Goal: Transaction & Acquisition: Purchase product/service

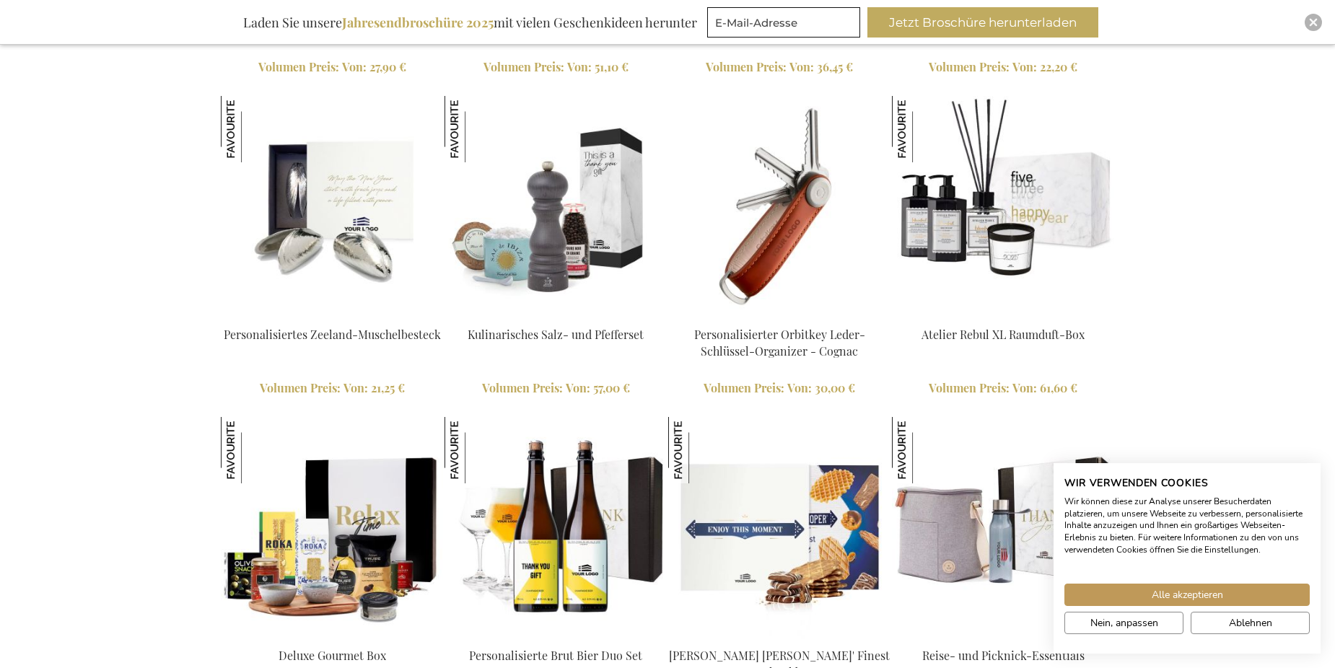
scroll to position [2643, 0]
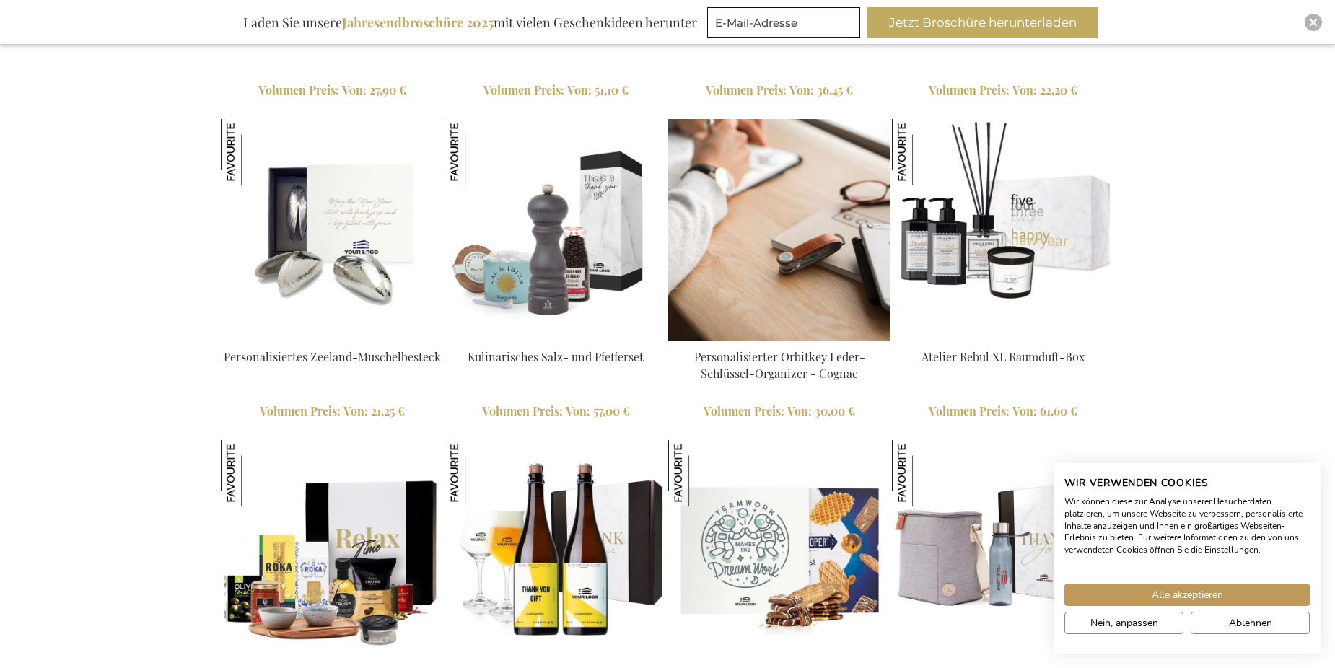
click at [746, 359] on link "Personalisierter Orbitkey Leder-Schlüssel-Organizer - Cognac" at bounding box center [779, 365] width 171 height 32
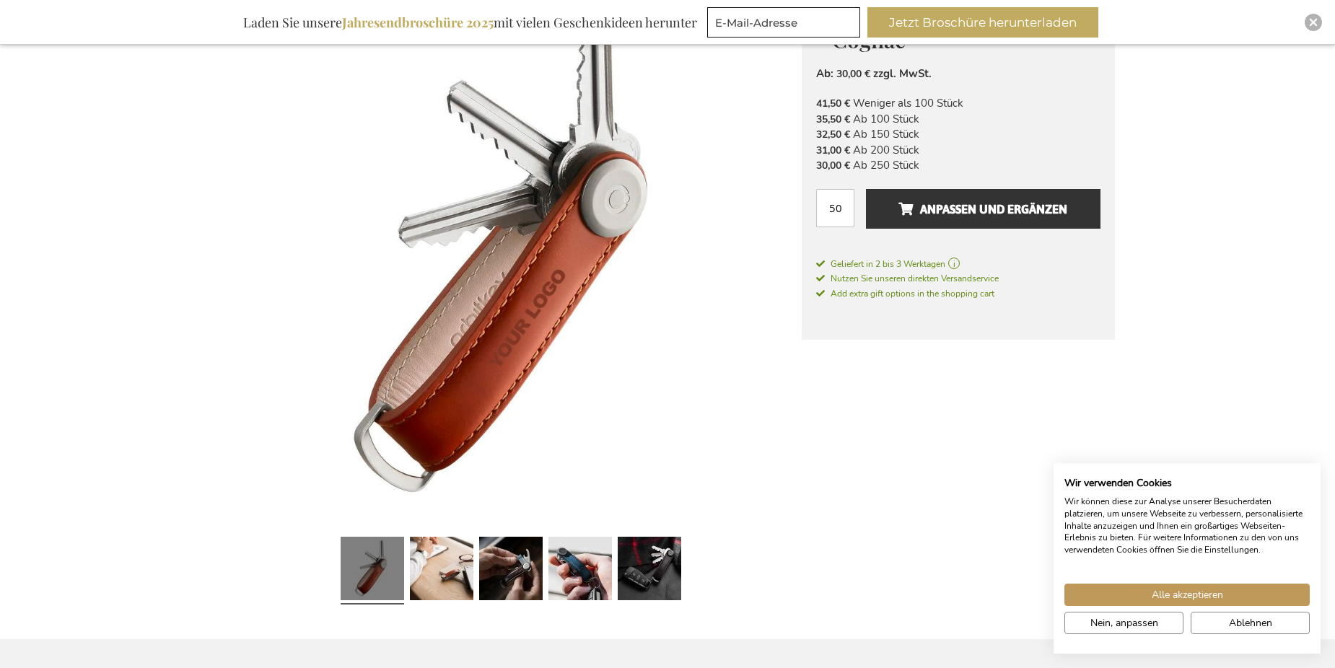
scroll to position [505, 0]
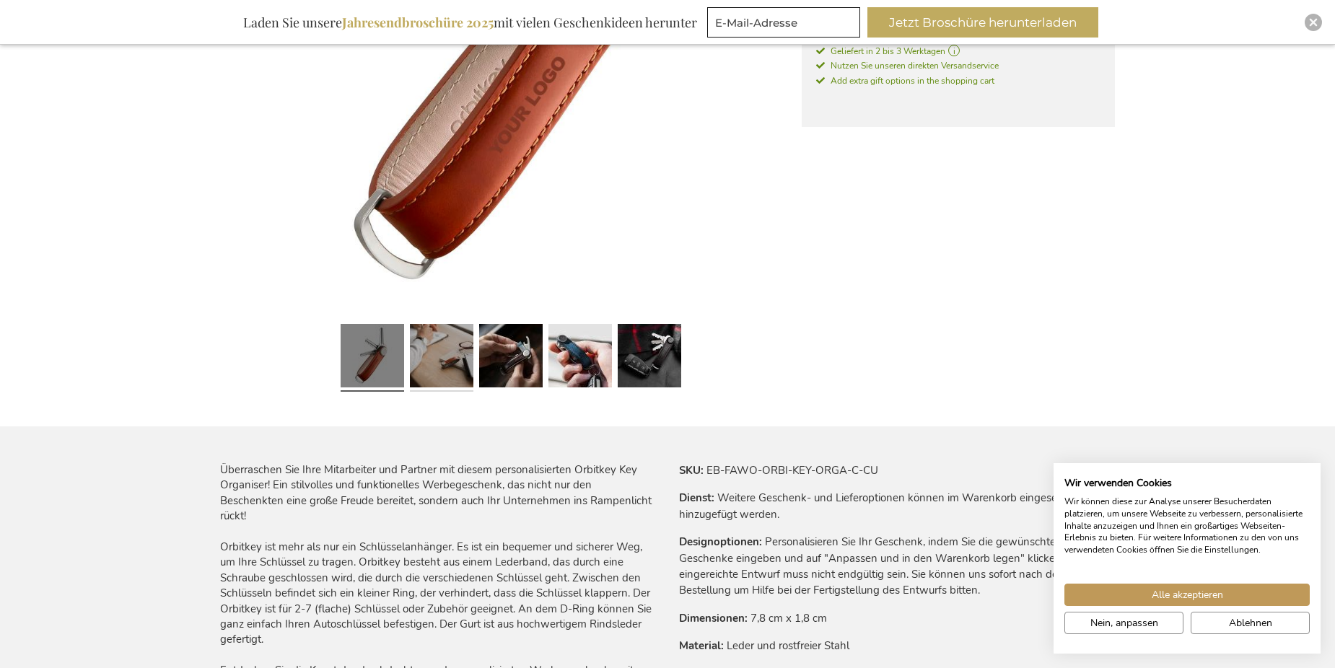
click at [437, 362] on link at bounding box center [442, 357] width 64 height 79
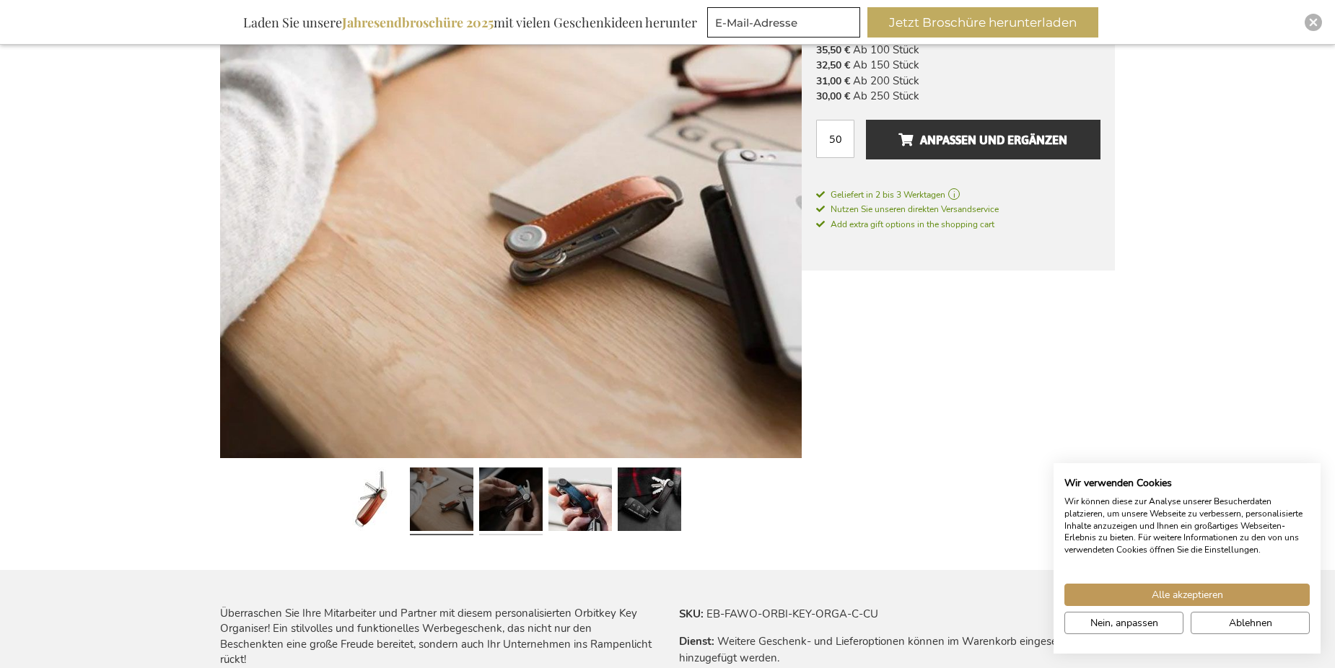
scroll to position [361, 0]
click at [583, 506] on link at bounding box center [581, 502] width 64 height 79
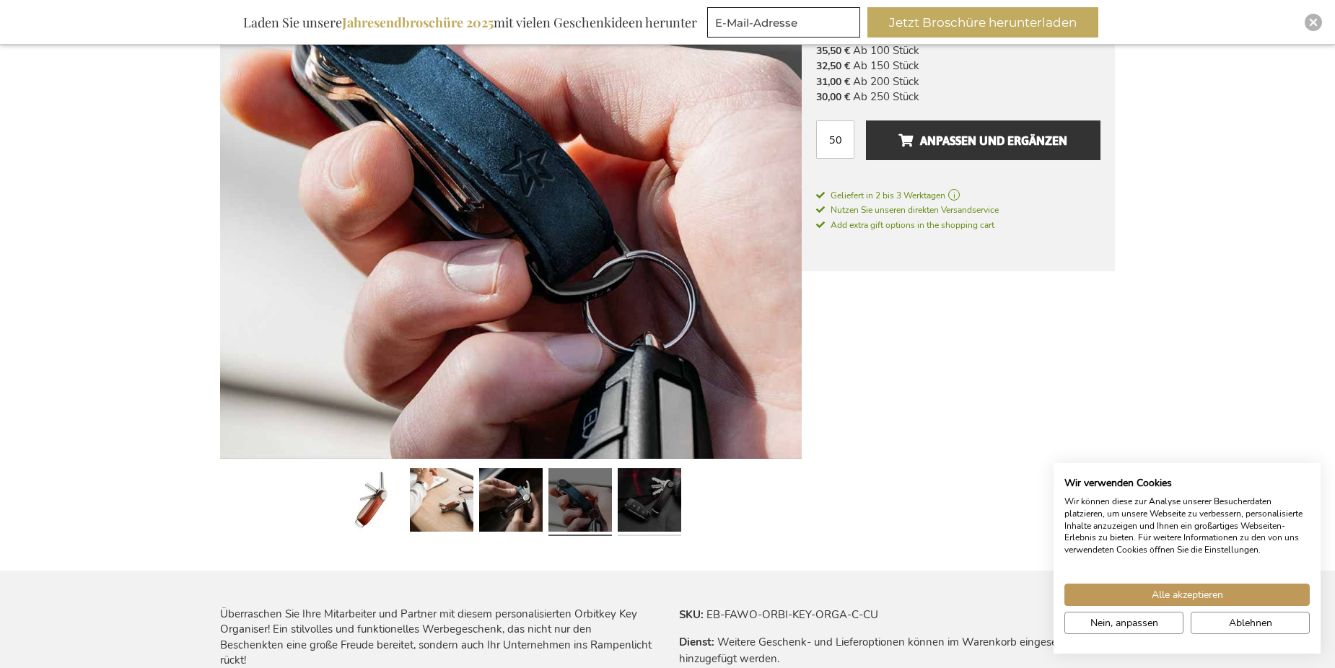
click at [650, 504] on link at bounding box center [650, 502] width 64 height 79
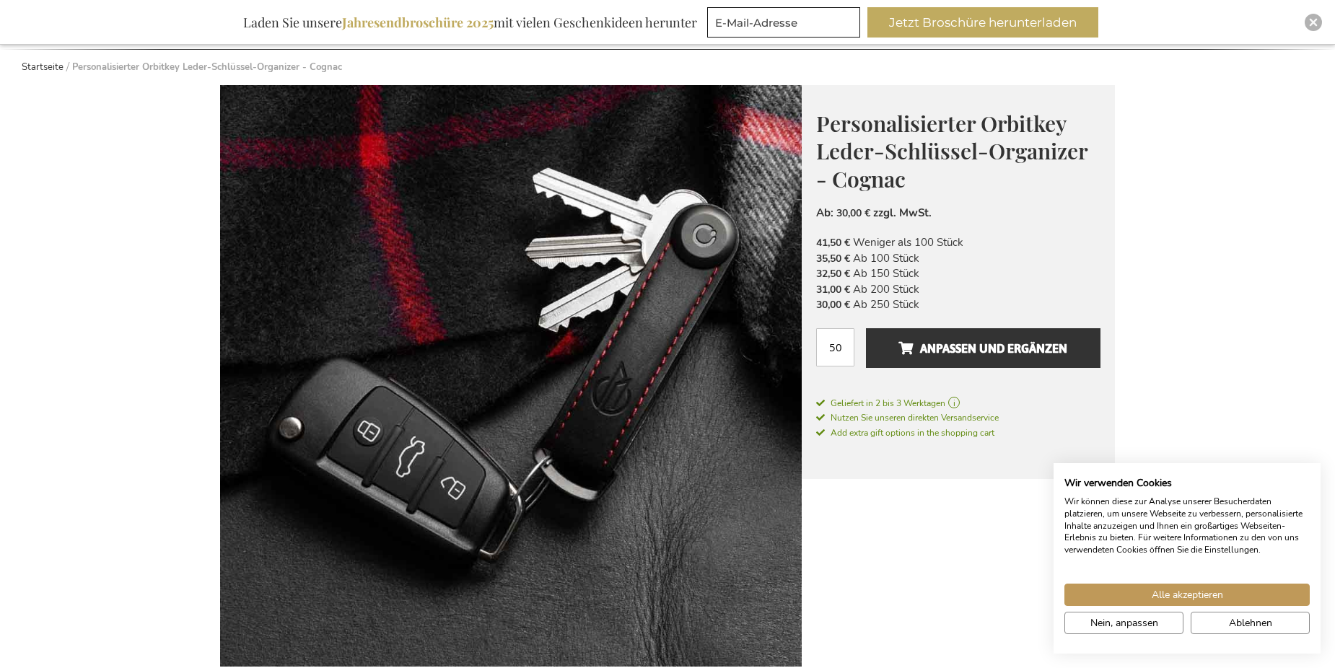
scroll to position [144, 0]
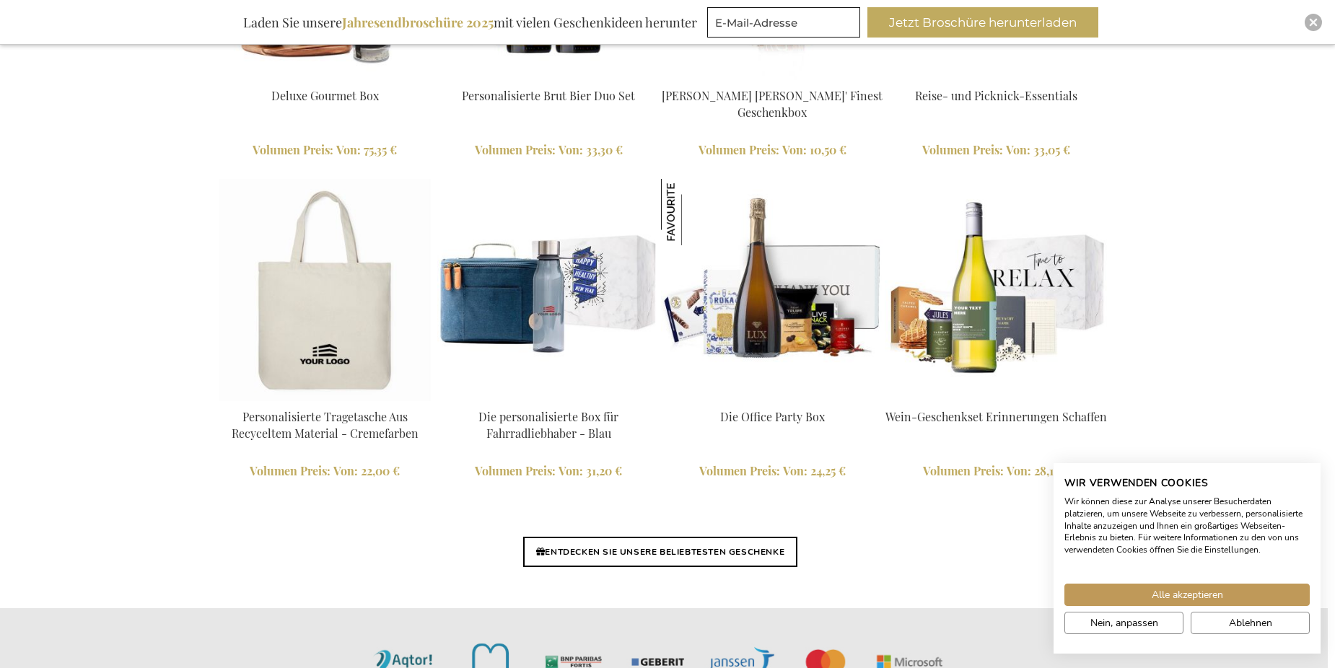
scroll to position [3226, 13]
click at [541, 420] on link "Die personalisierte Box für Fahrradliebhaber - Blau" at bounding box center [548, 424] width 140 height 32
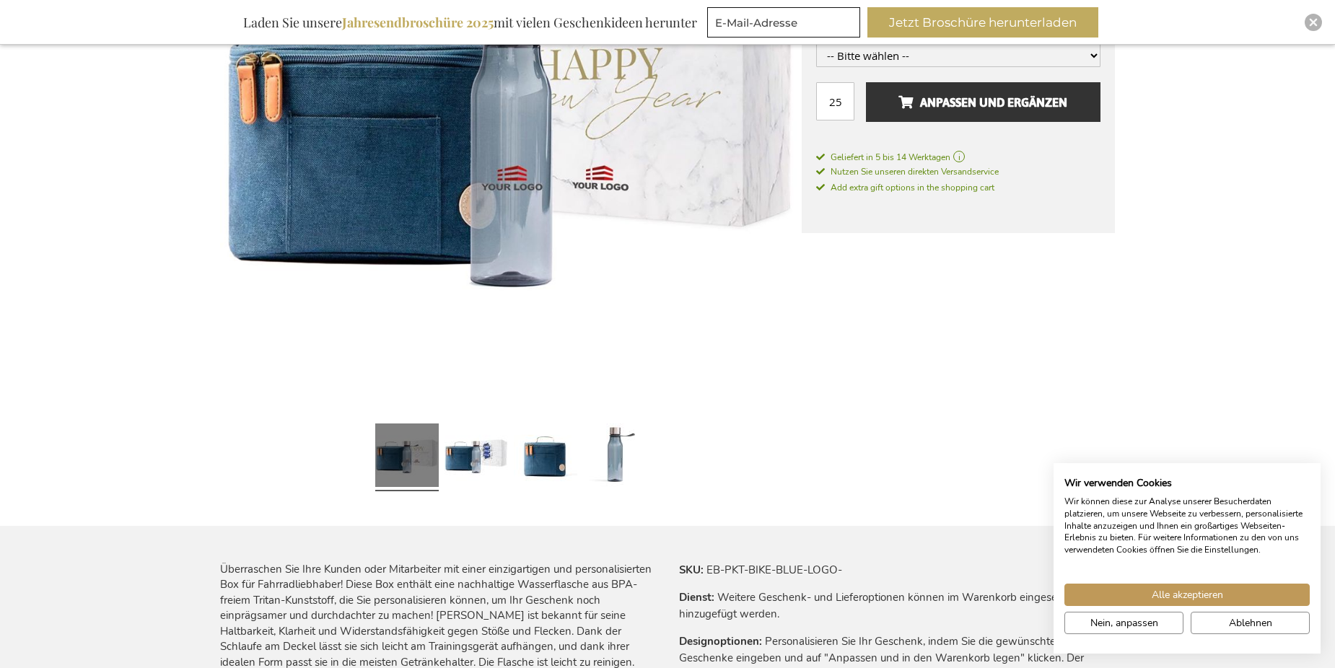
scroll to position [361, 0]
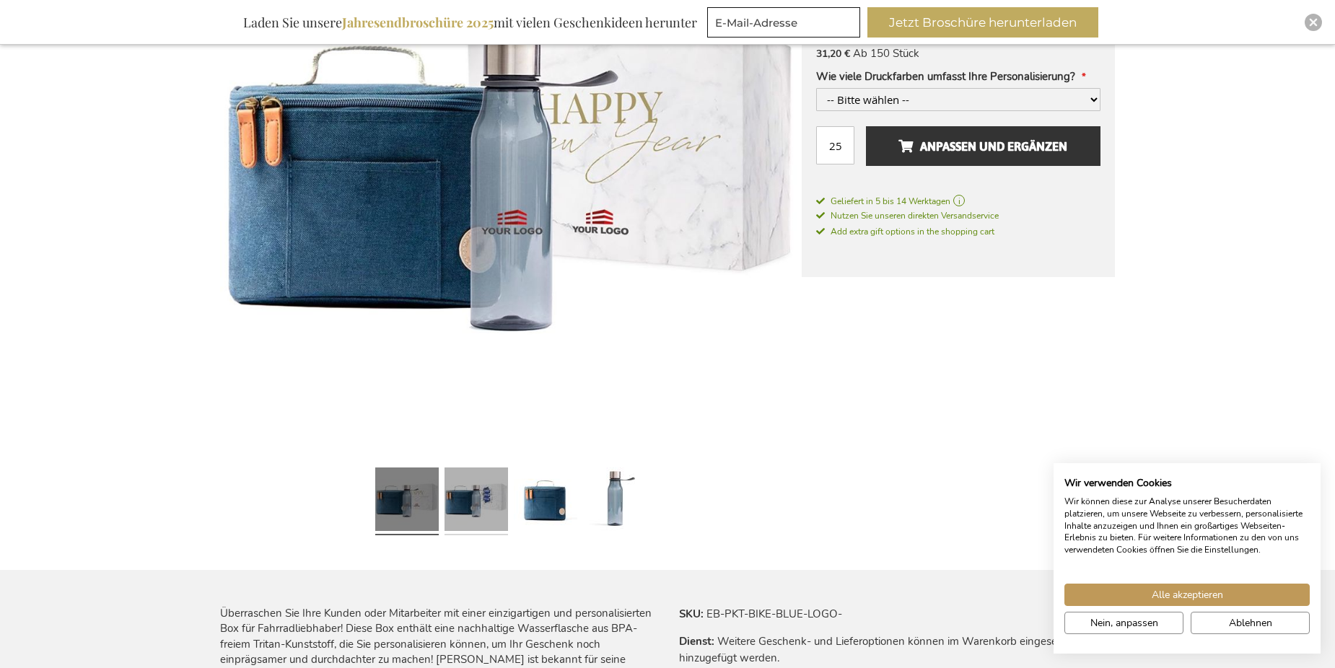
click at [471, 484] on link at bounding box center [477, 501] width 64 height 79
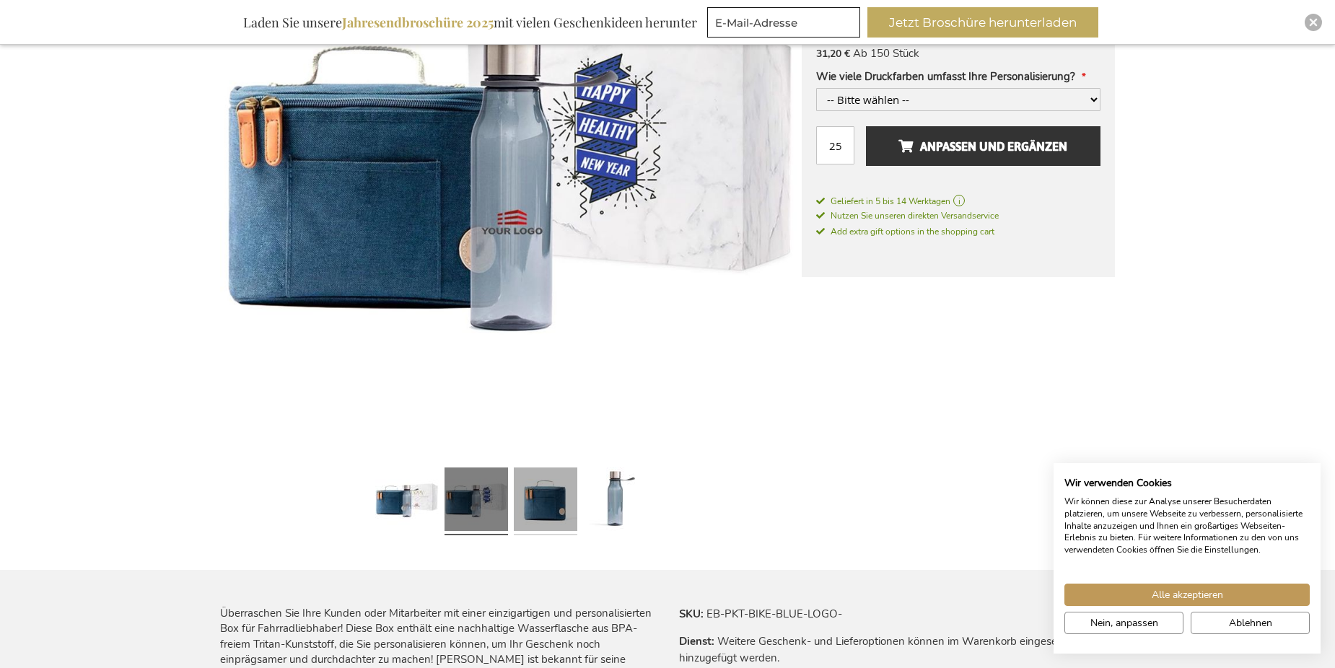
click at [560, 501] on link at bounding box center [546, 501] width 64 height 79
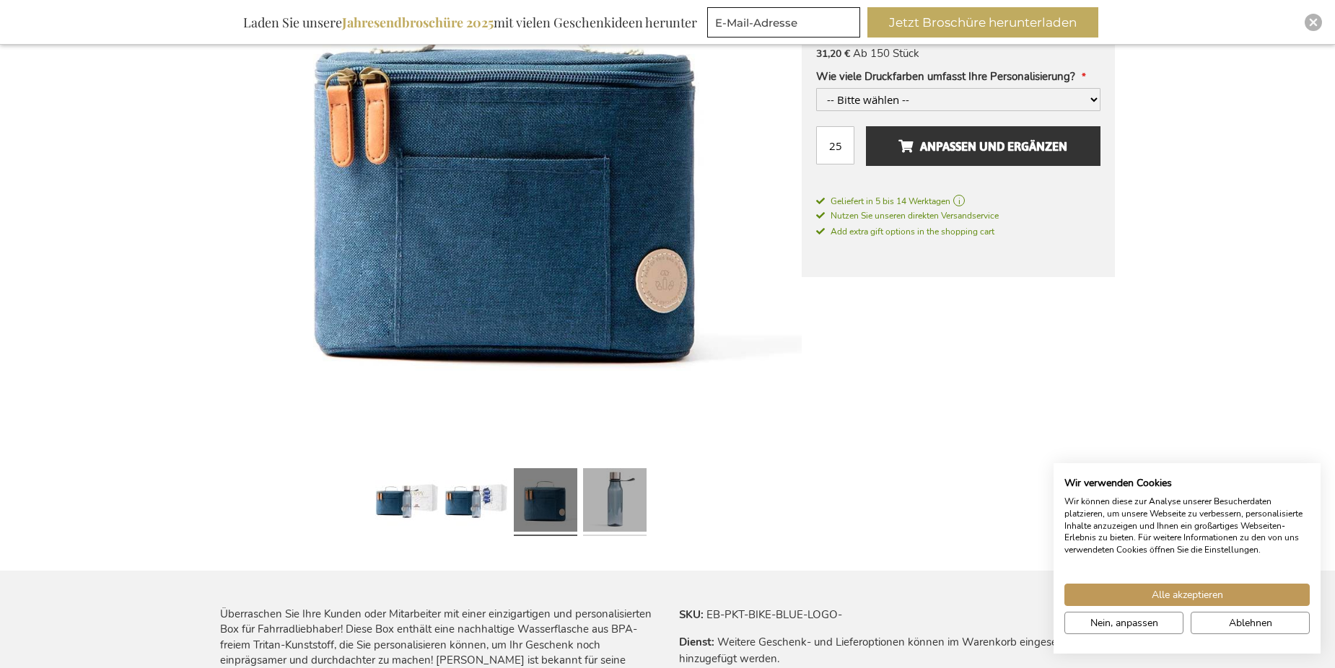
click at [618, 512] on link at bounding box center [615, 502] width 64 height 79
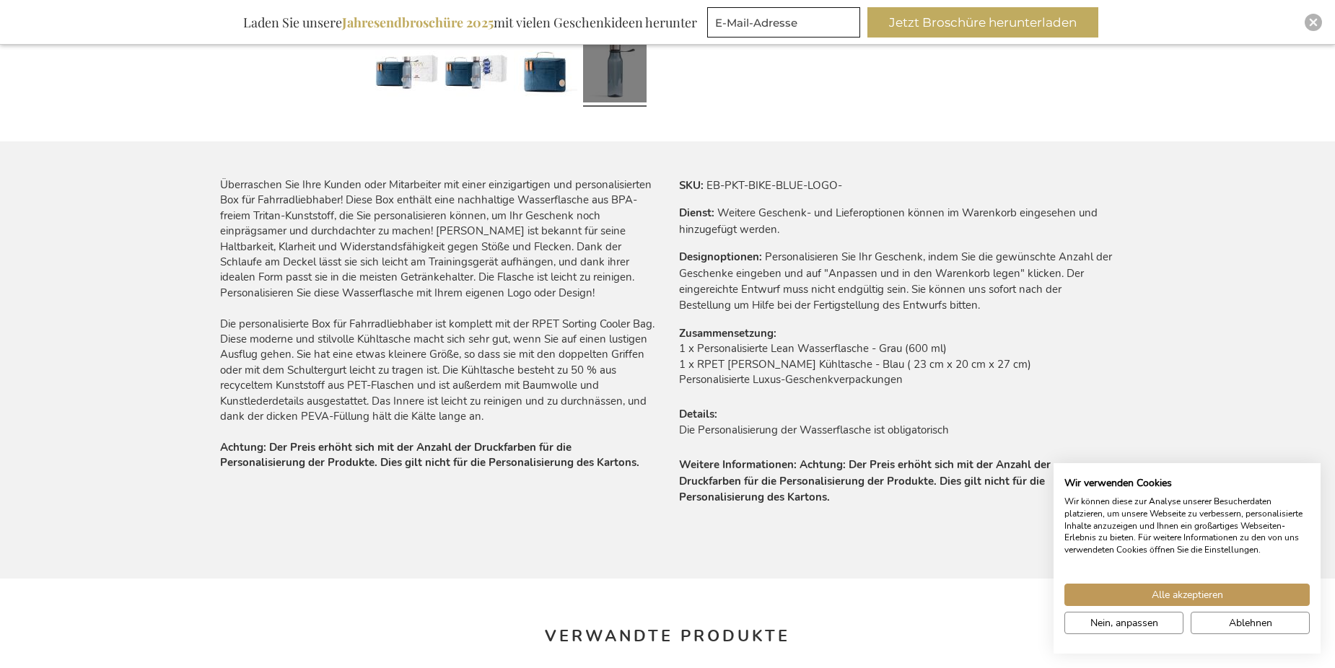
scroll to position [794, 0]
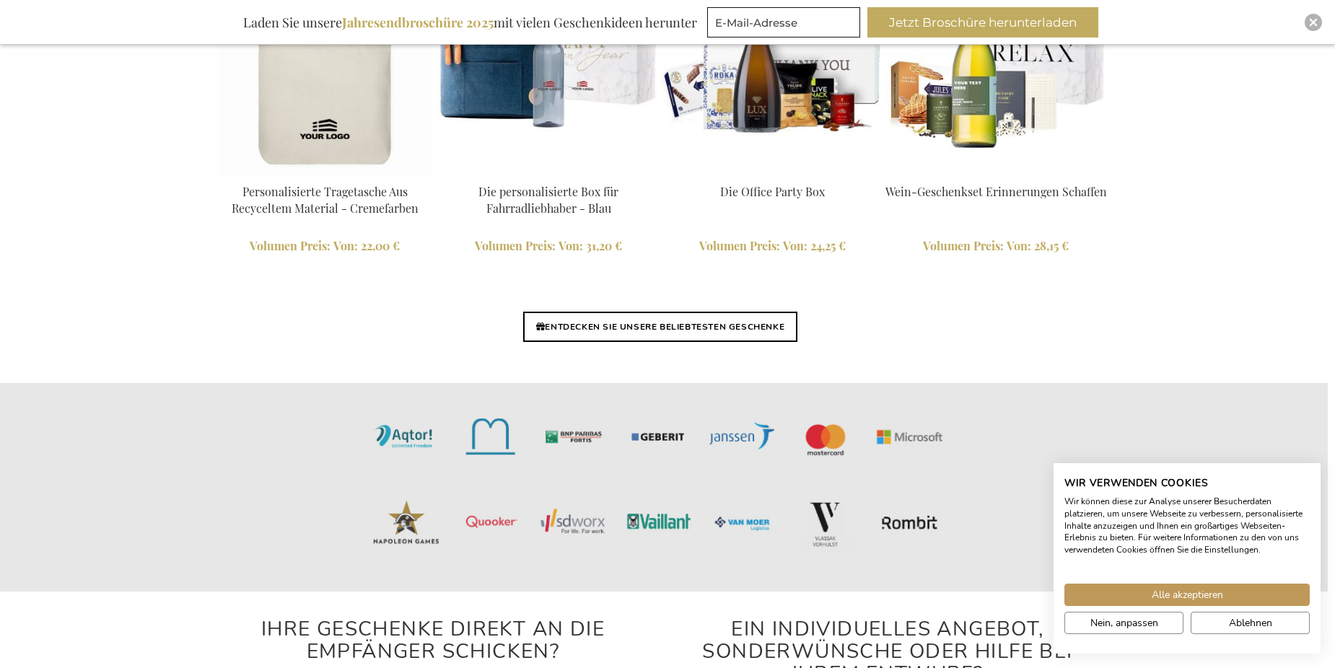
scroll to position [3453, 13]
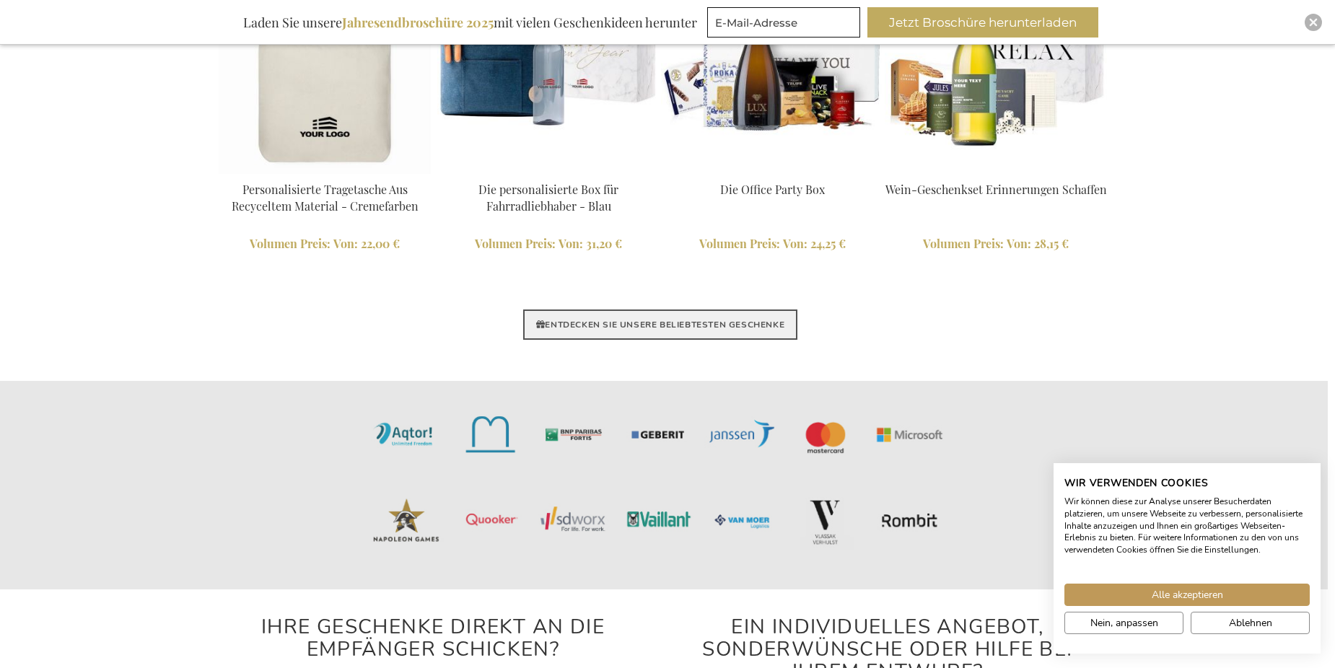
click at [593, 330] on link "ENTDECKEN SIE UNSERE BELIEBTESTEN GESCHENKE" at bounding box center [660, 325] width 274 height 30
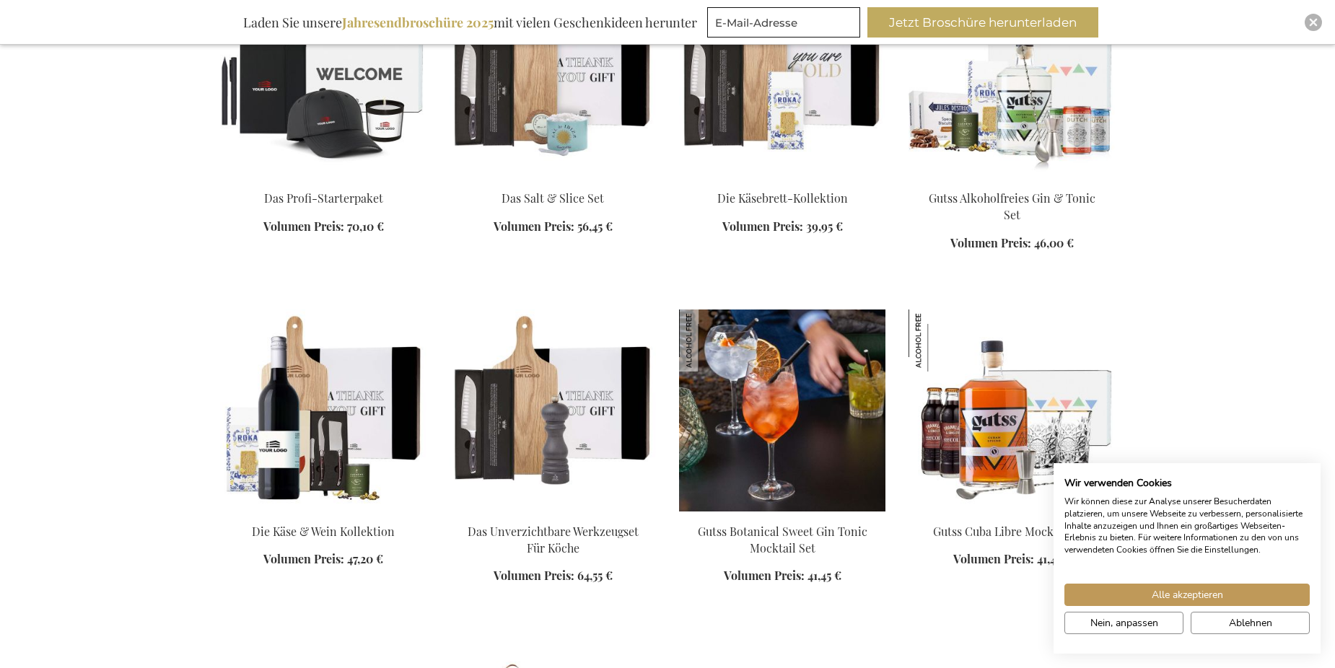
scroll to position [1443, 0]
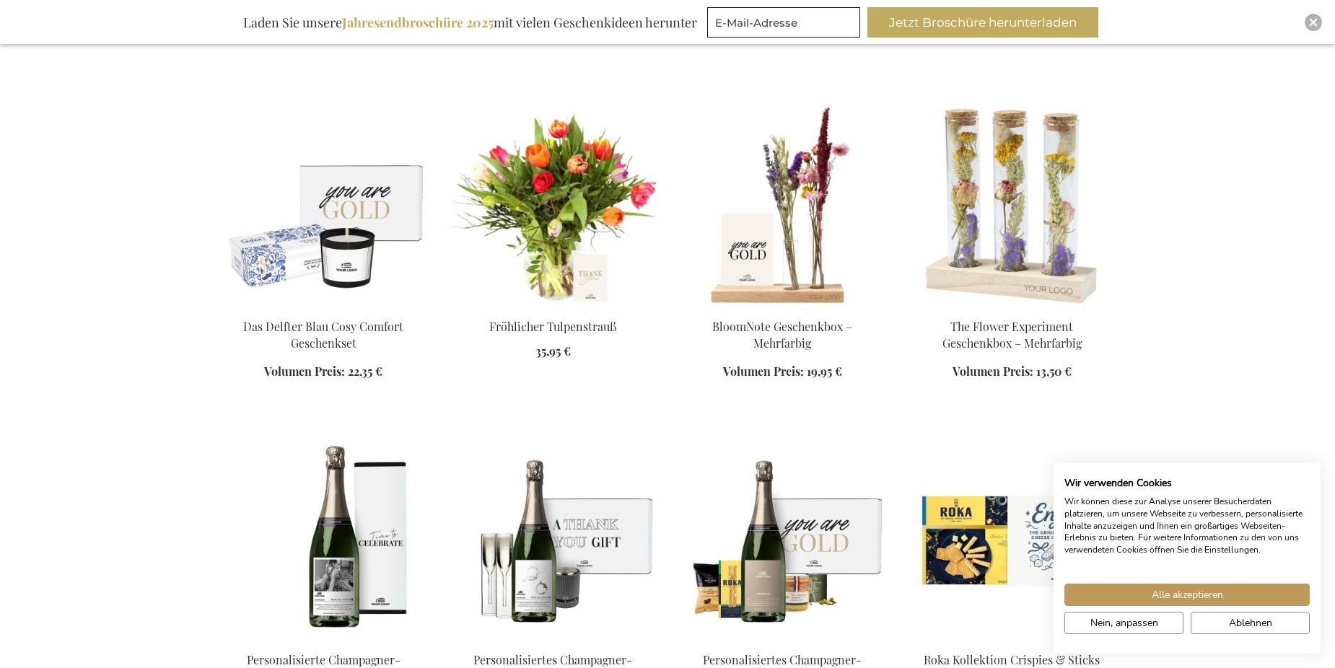
scroll to position [2526, 0]
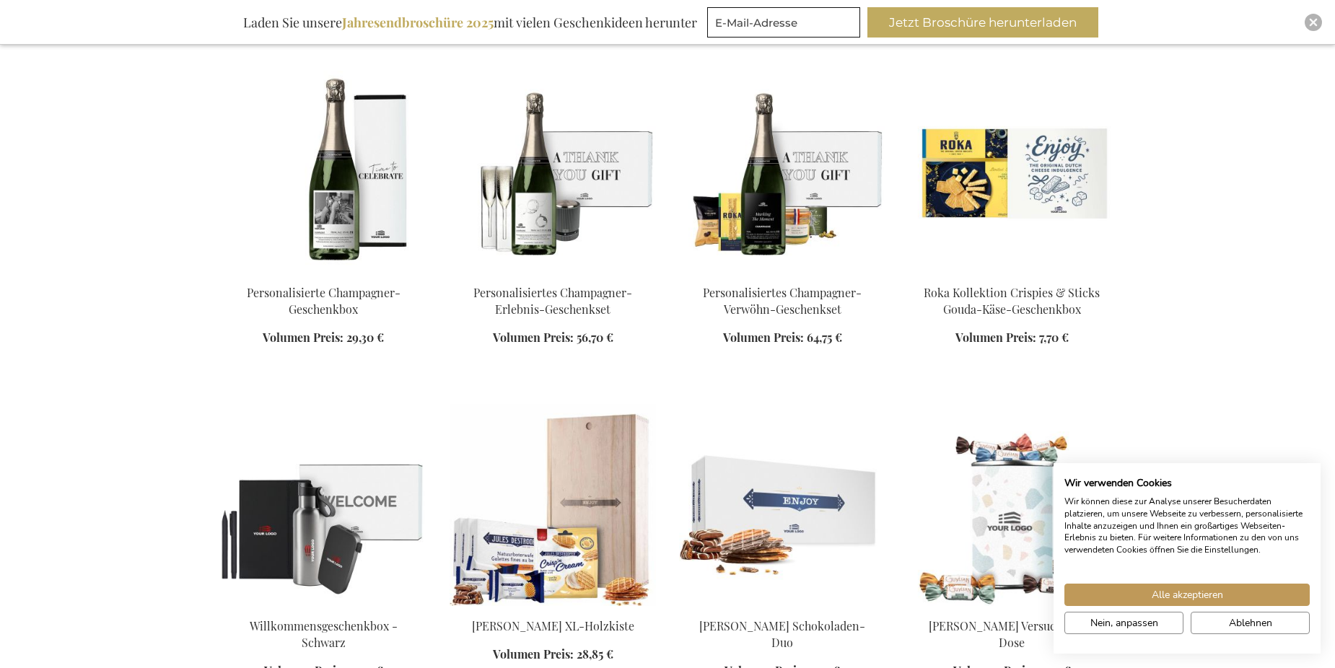
scroll to position [2887, 0]
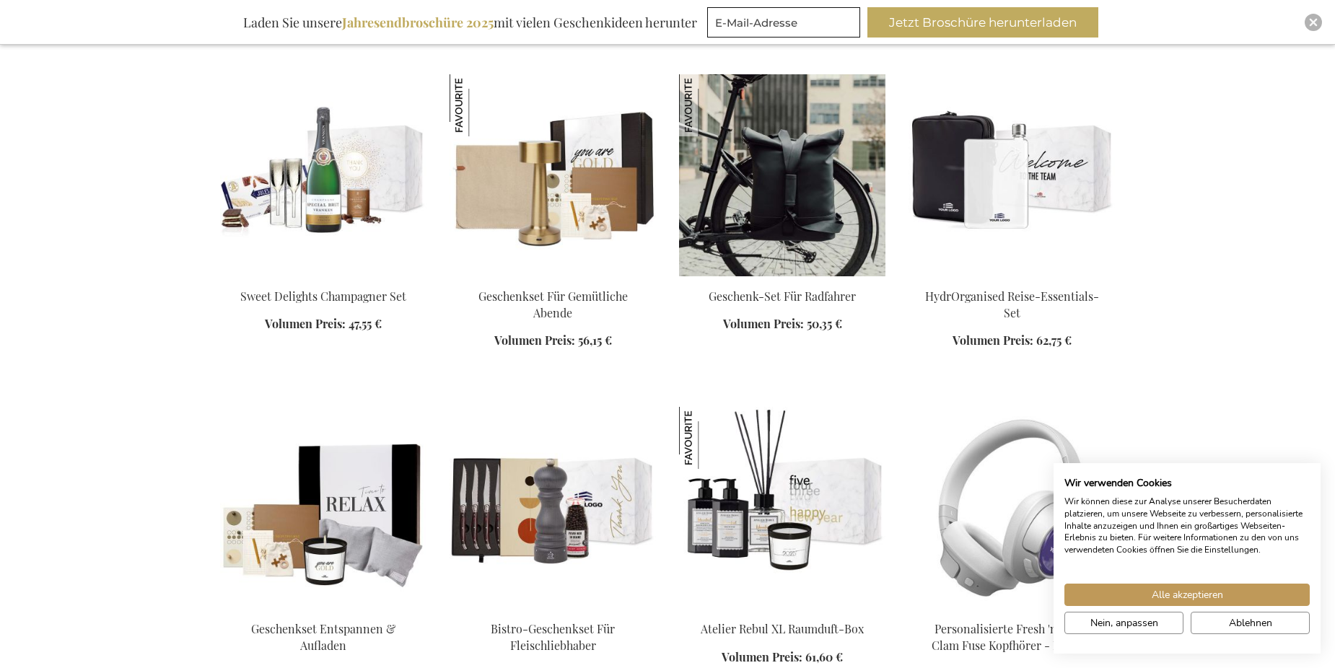
scroll to position [4330, 0]
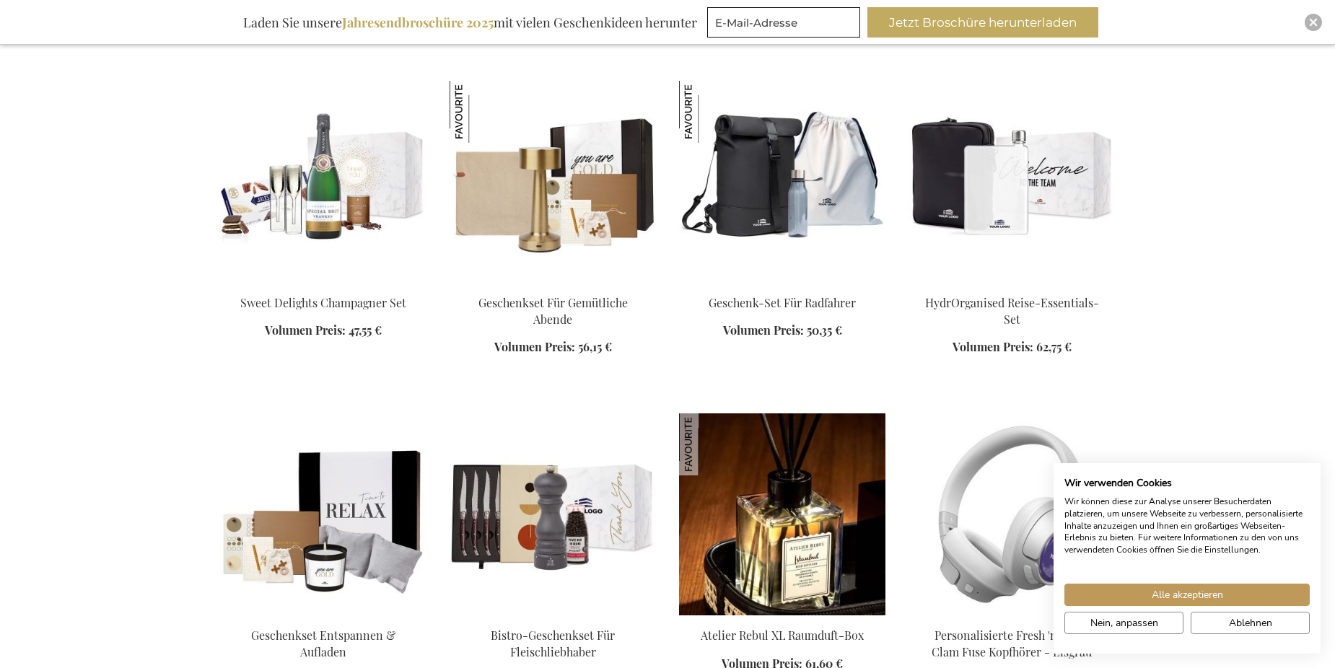
scroll to position [4186, 0]
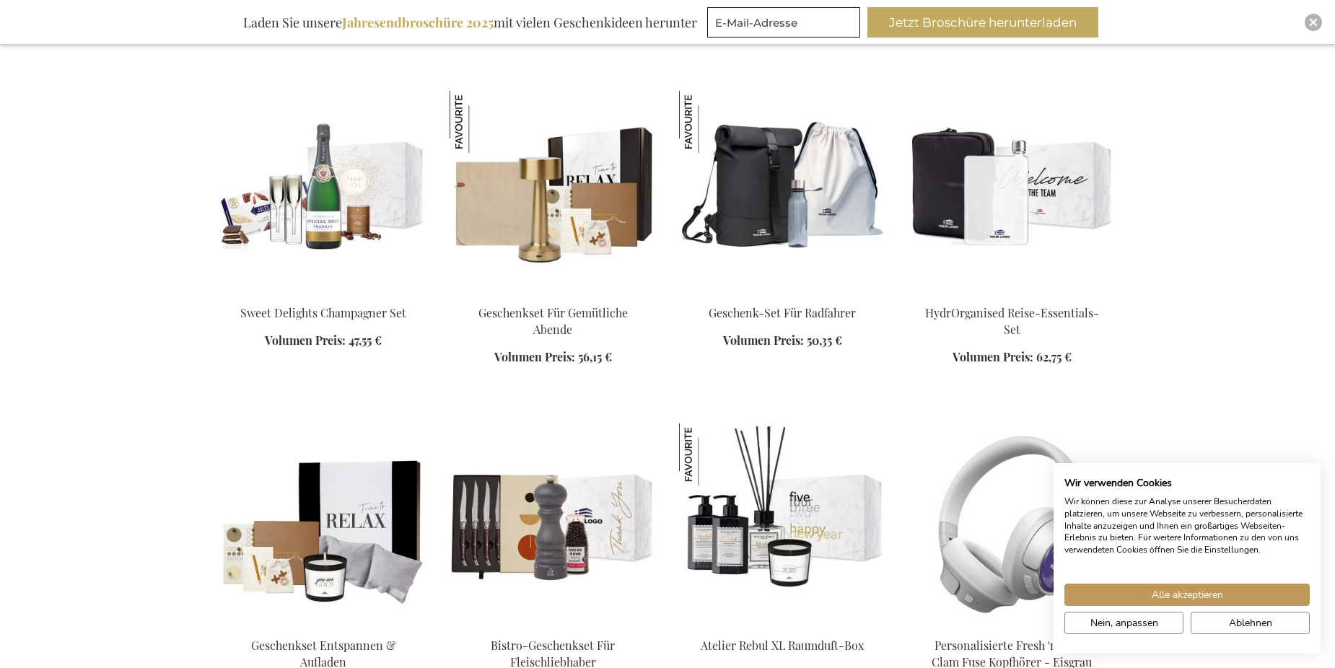
click at [551, 252] on img at bounding box center [553, 192] width 206 height 202
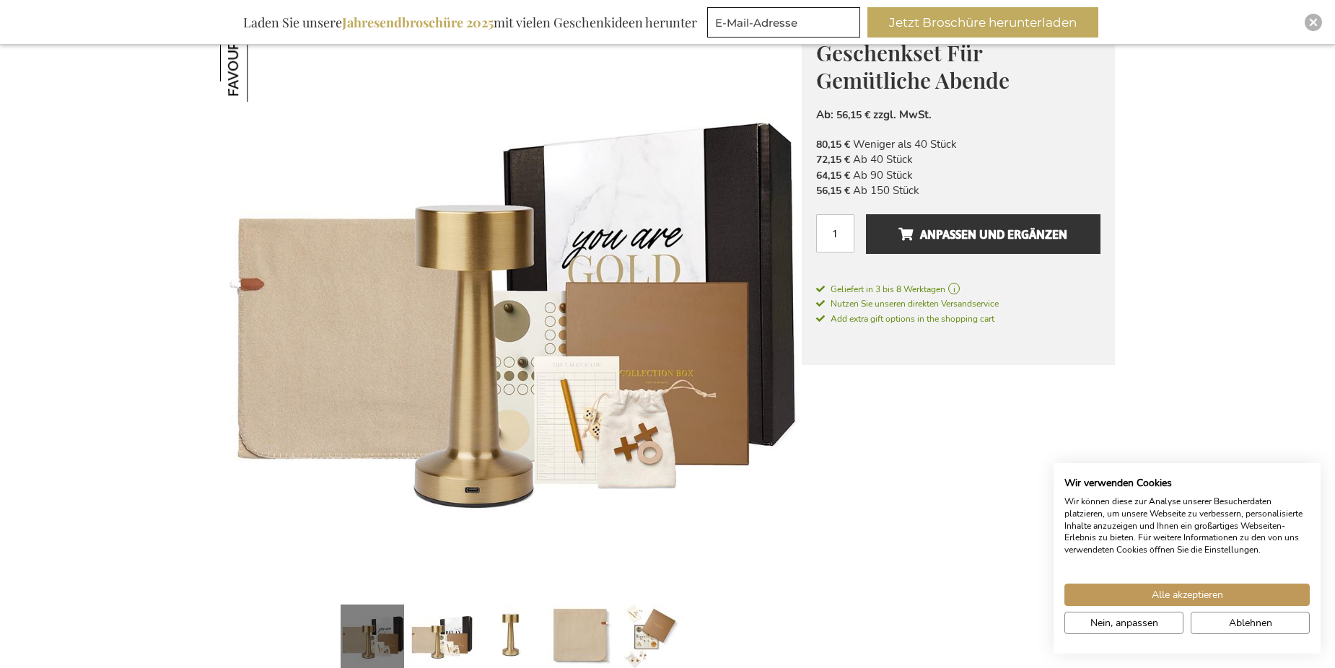
scroll to position [217, 0]
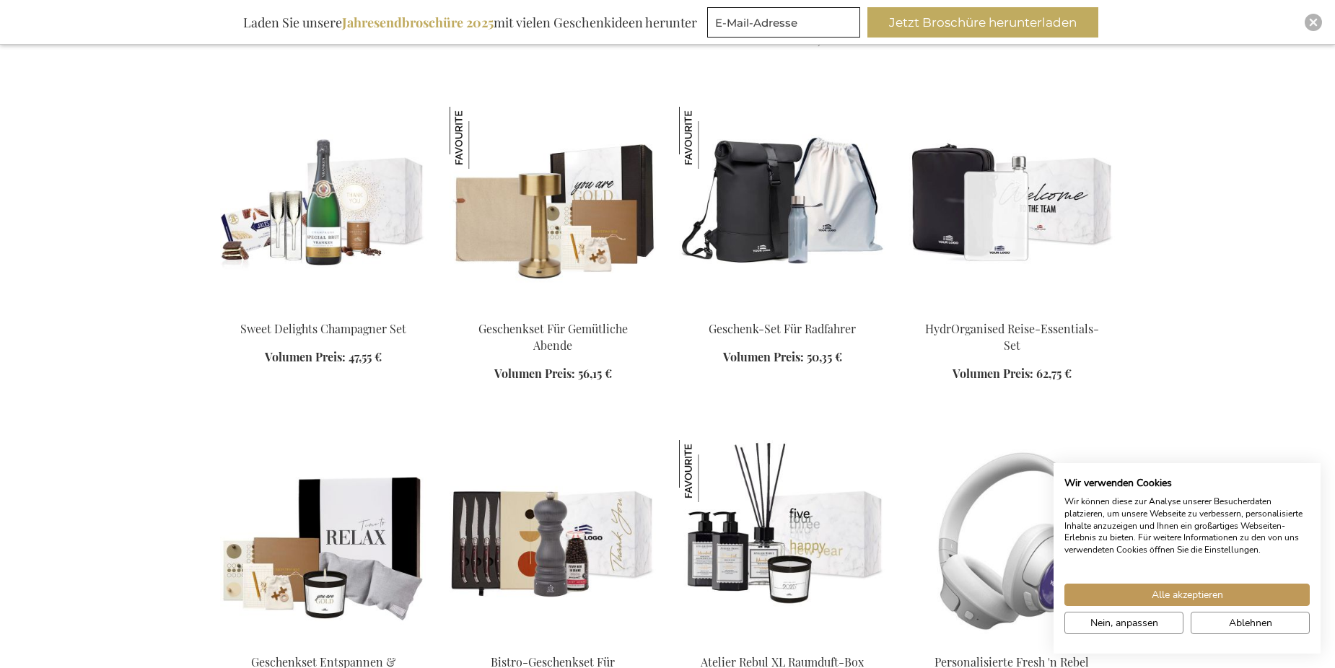
scroll to position [1533, 0]
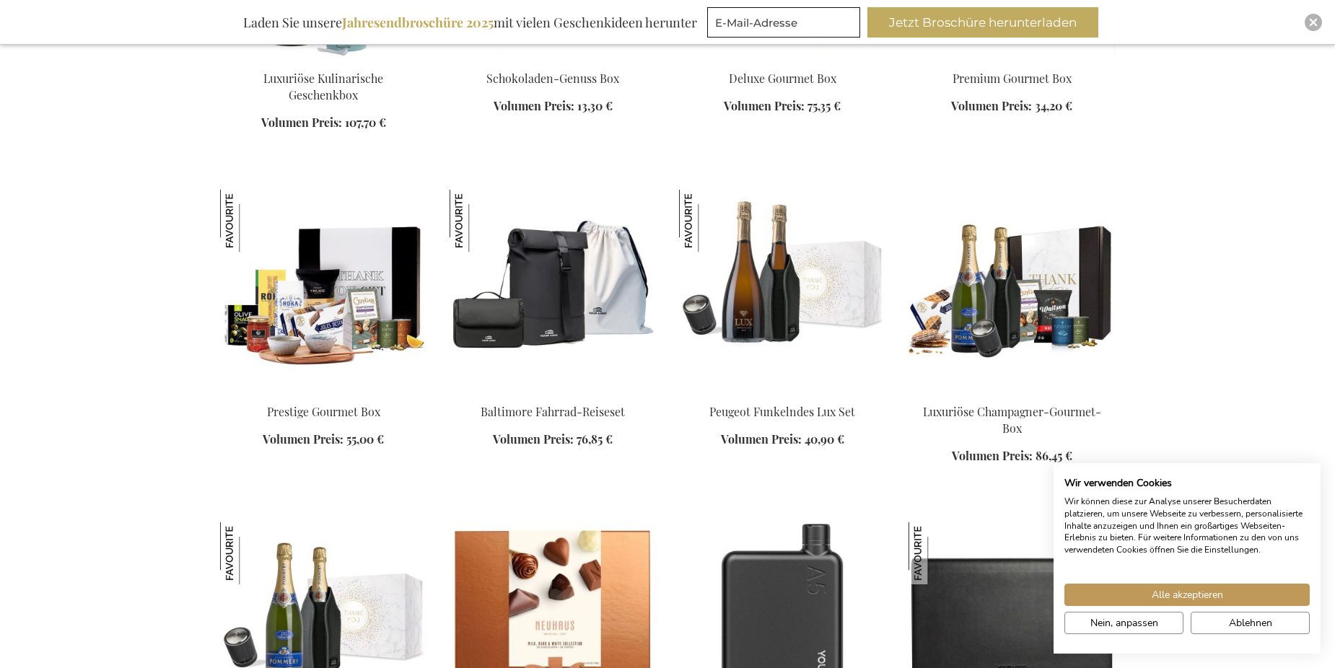
scroll to position [2255, 0]
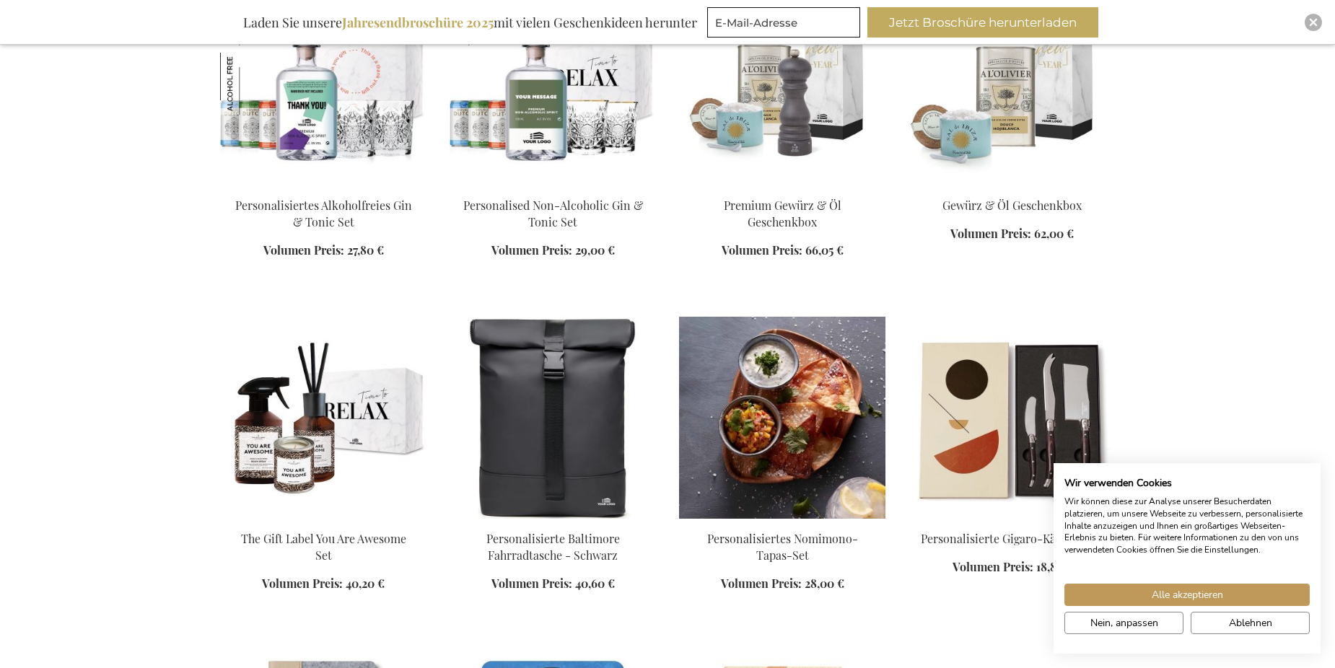
scroll to position [3121, 0]
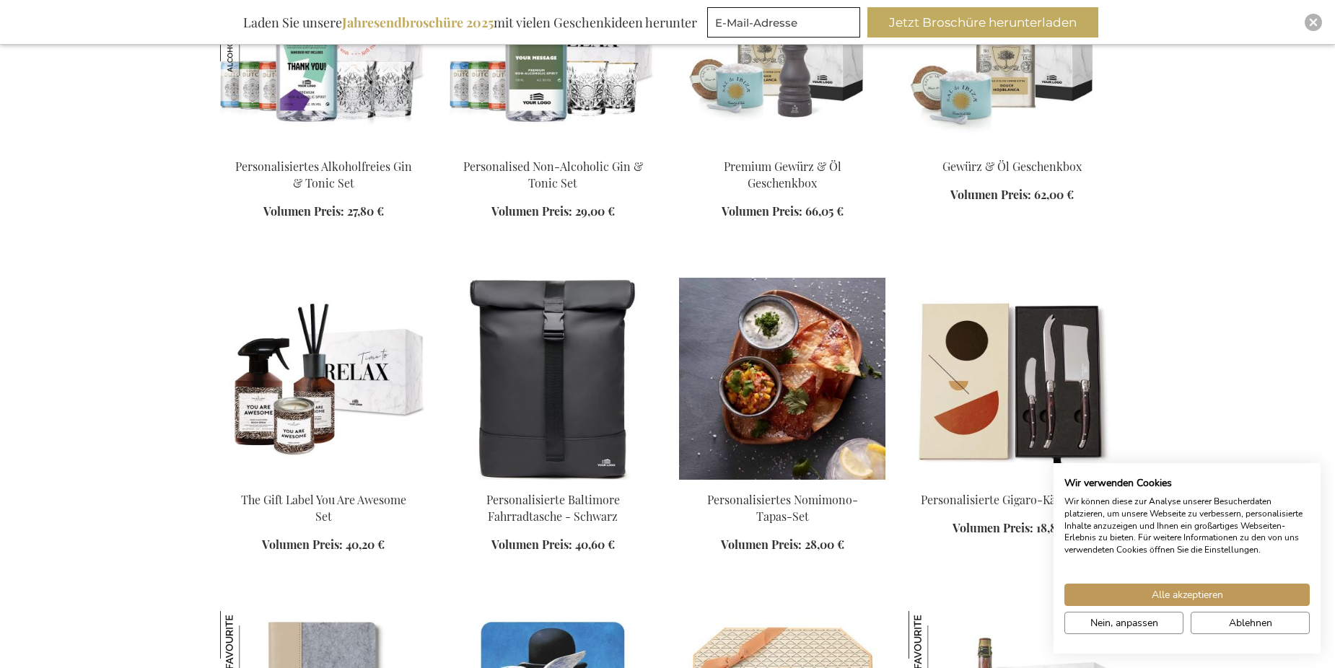
click at [778, 431] on img at bounding box center [782, 379] width 206 height 202
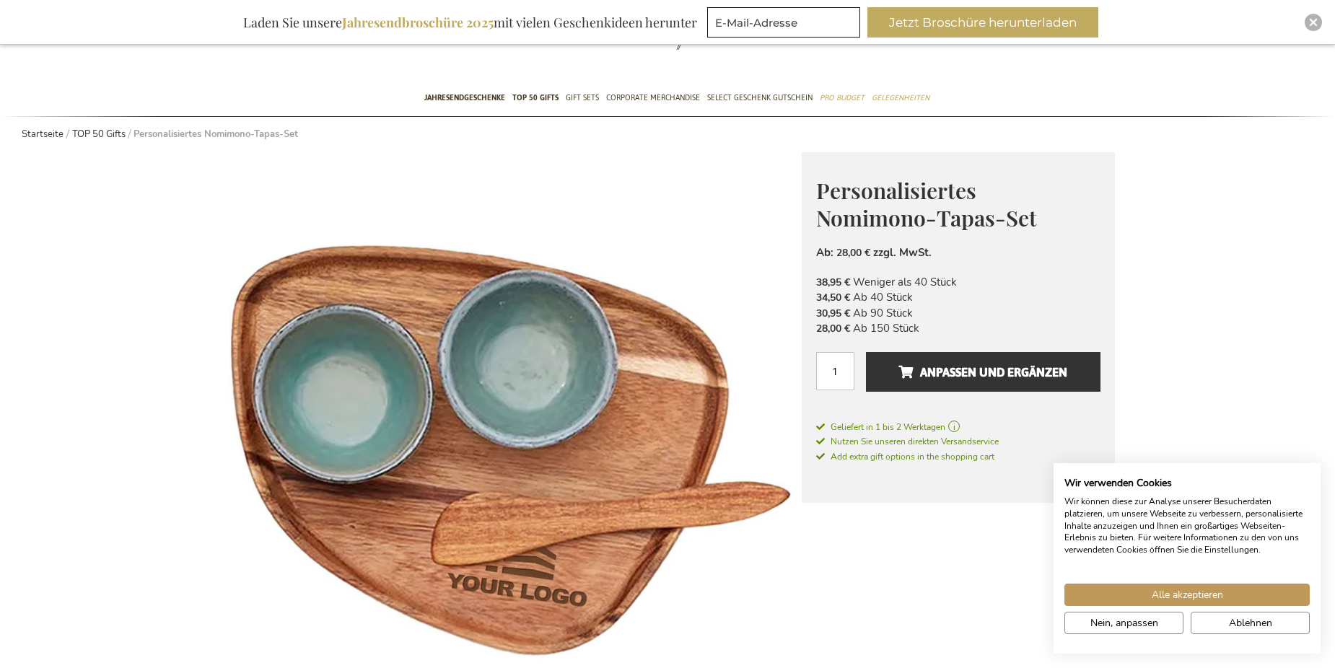
scroll to position [289, 0]
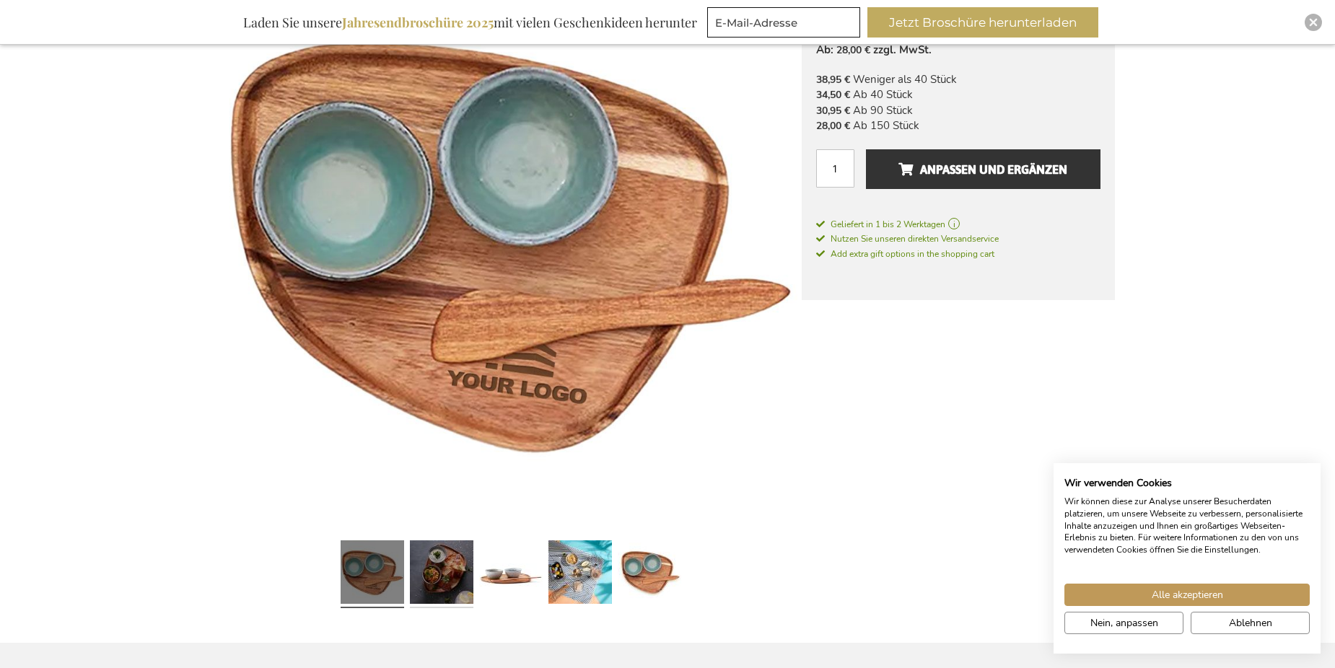
click at [434, 550] on link at bounding box center [442, 574] width 64 height 79
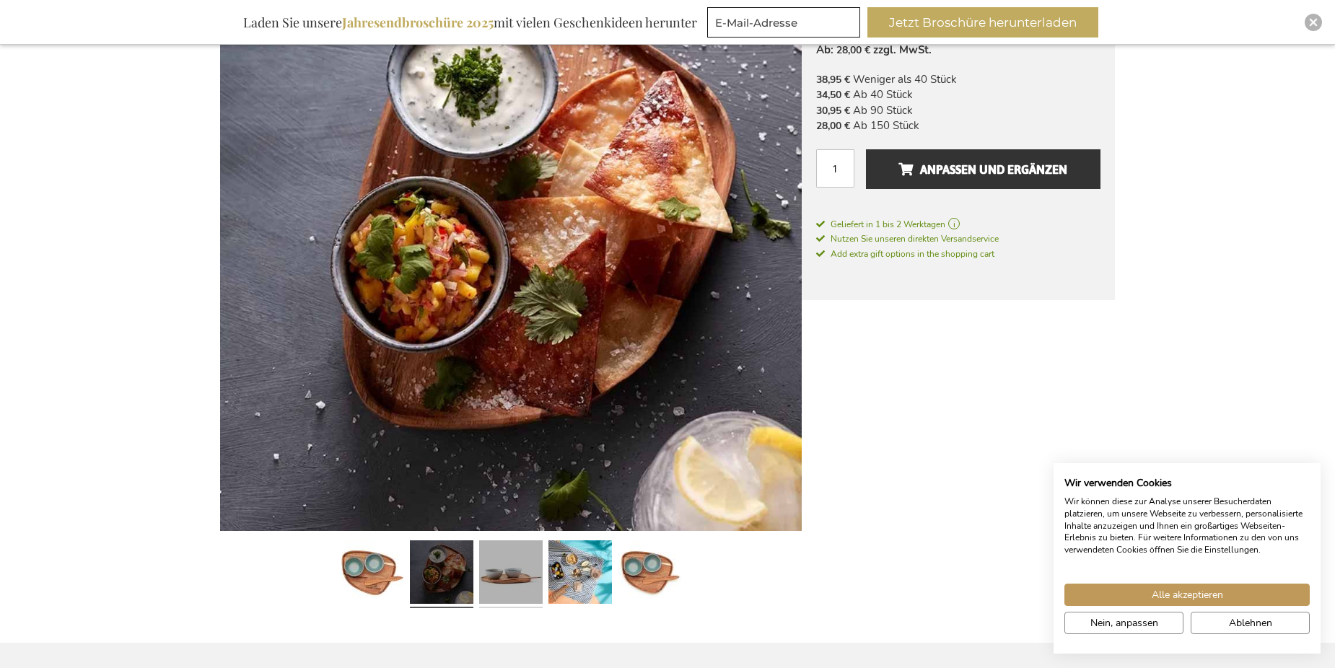
click at [518, 558] on link at bounding box center [511, 574] width 64 height 79
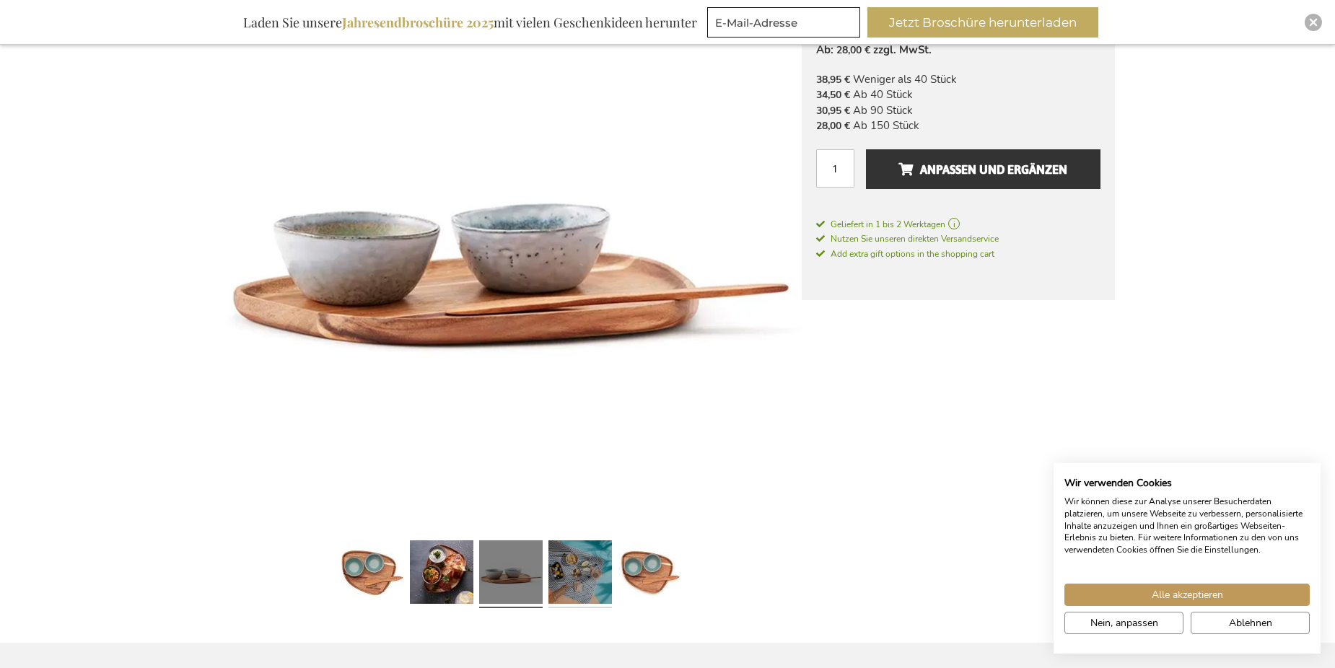
click at [567, 574] on link at bounding box center [581, 574] width 64 height 79
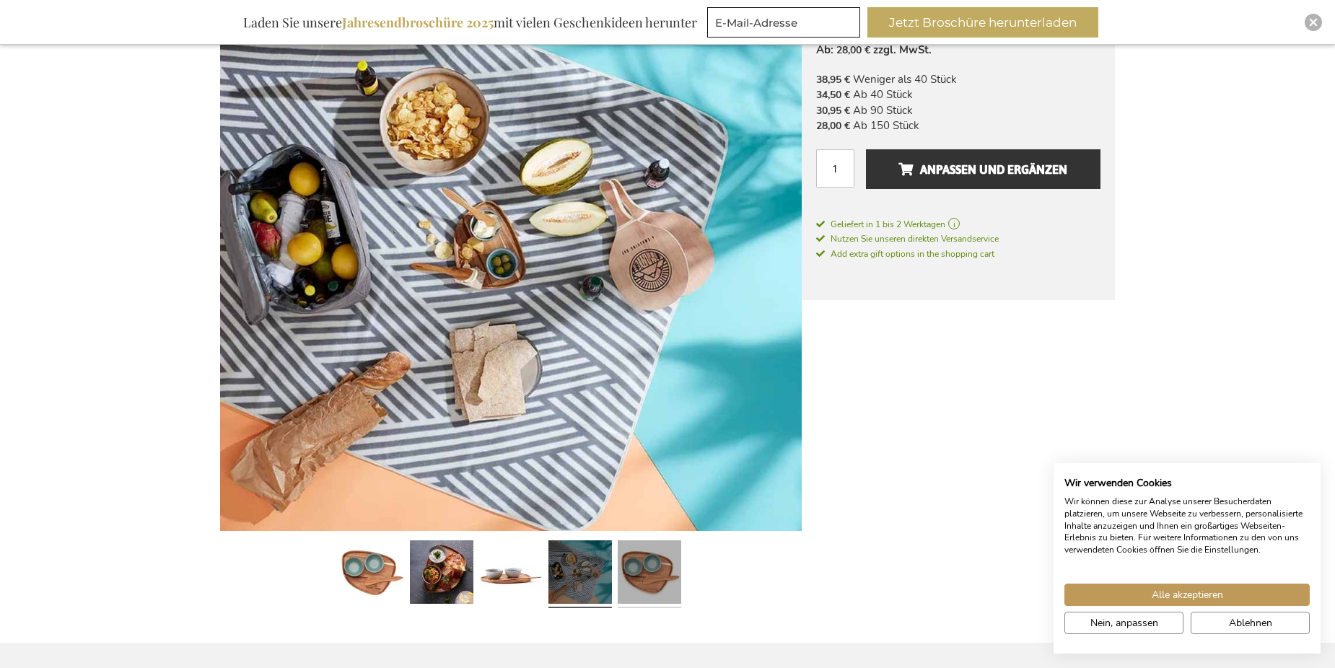
click at [642, 582] on link at bounding box center [650, 574] width 64 height 79
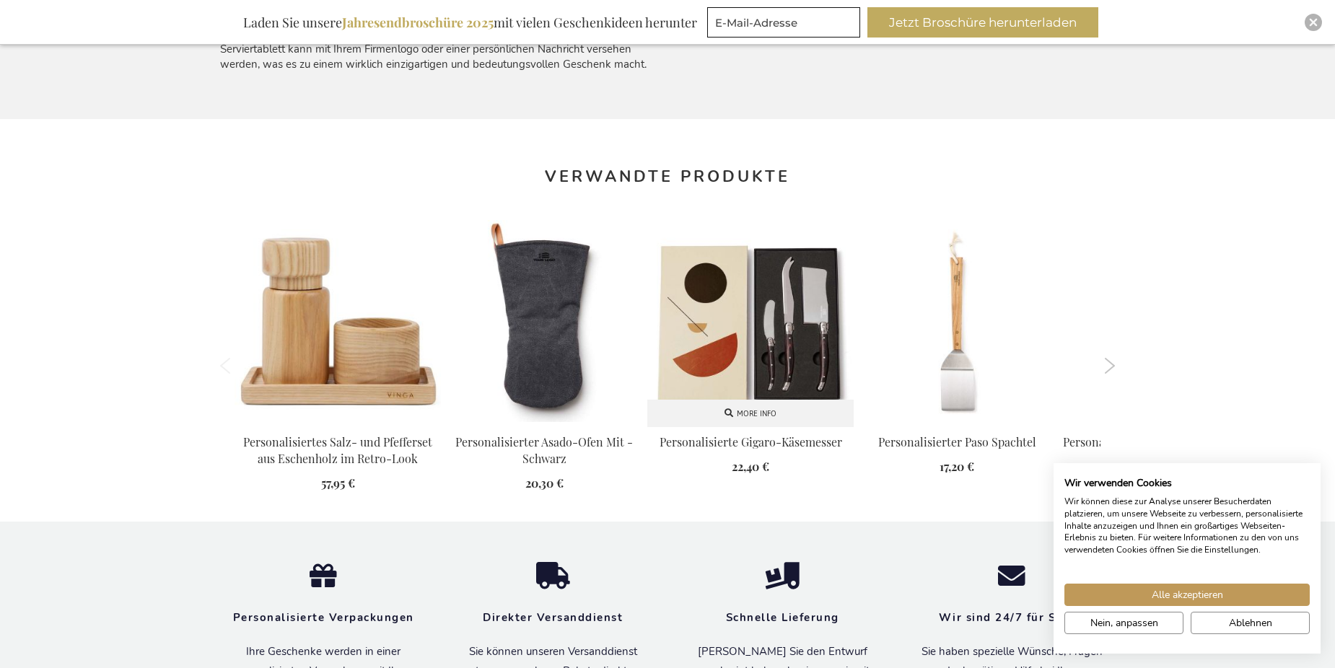
scroll to position [1227, 0]
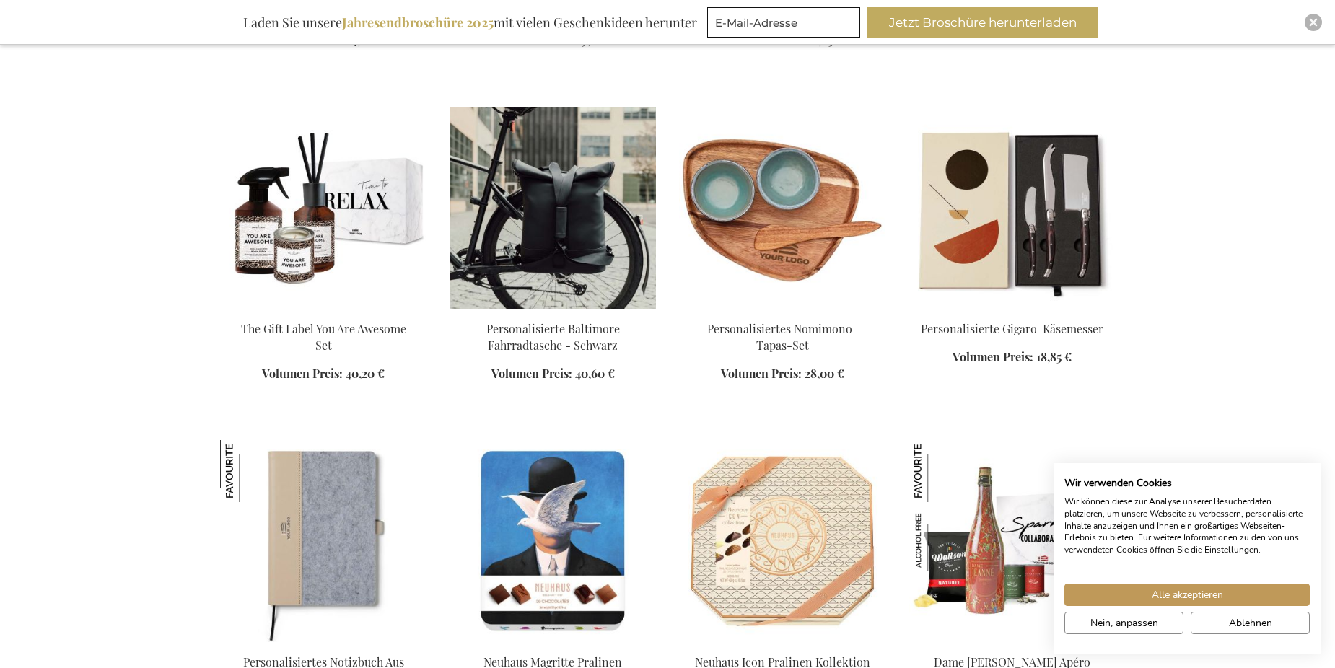
scroll to position [1293, 0]
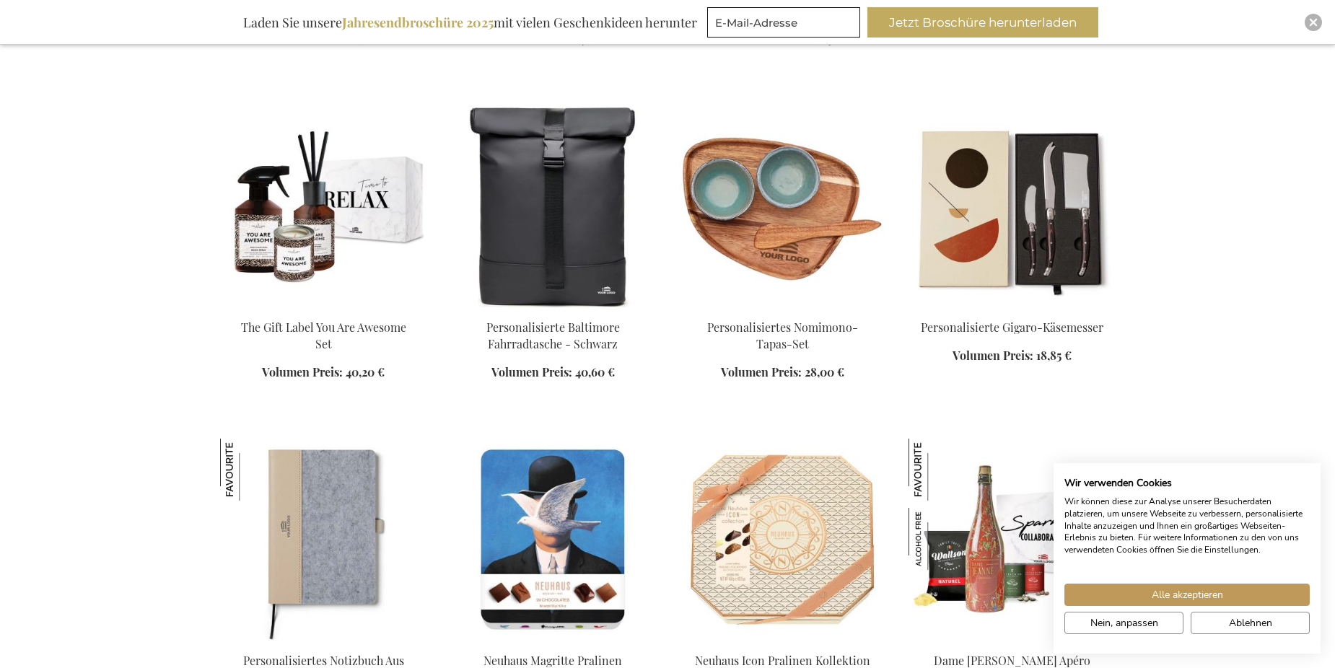
drag, startPoint x: 174, startPoint y: 641, endPoint x: 160, endPoint y: 634, distance: 15.5
click at [174, 641] on div "Mein Warenkorb Mein Warenkorb Schließen Sie haben keine Artikel in Ihrem Warenk…" at bounding box center [667, 522] width 1335 height 3630
